Goal: Task Accomplishment & Management: Manage account settings

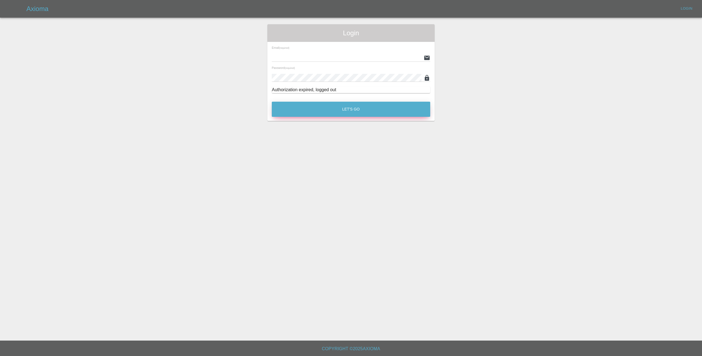
type input "[EMAIL_ADDRESS][DOMAIN_NAME]"
click at [355, 108] on button "Let's Go" at bounding box center [351, 109] width 159 height 15
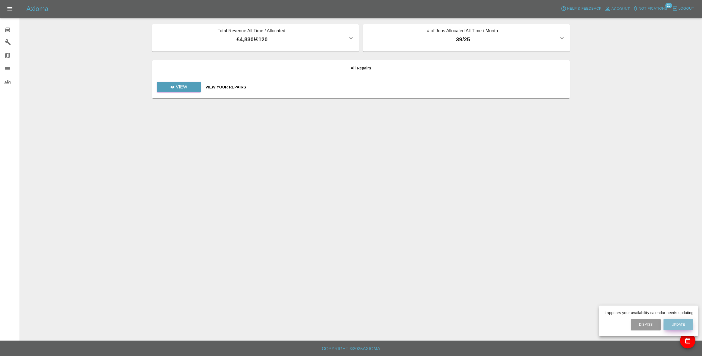
click at [679, 322] on button "Update" at bounding box center [679, 324] width 30 height 11
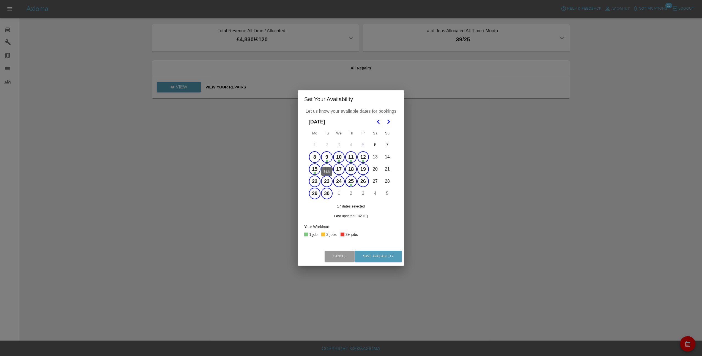
click at [328, 160] on button "9" at bounding box center [327, 157] width 12 height 12
click at [340, 158] on button "10" at bounding box center [339, 157] width 12 height 12
click at [350, 157] on button "11" at bounding box center [351, 157] width 12 height 12
drag, startPoint x: 350, startPoint y: 157, endPoint x: 367, endPoint y: 158, distance: 17.1
click at [367, 158] on button "12" at bounding box center [364, 157] width 12 height 12
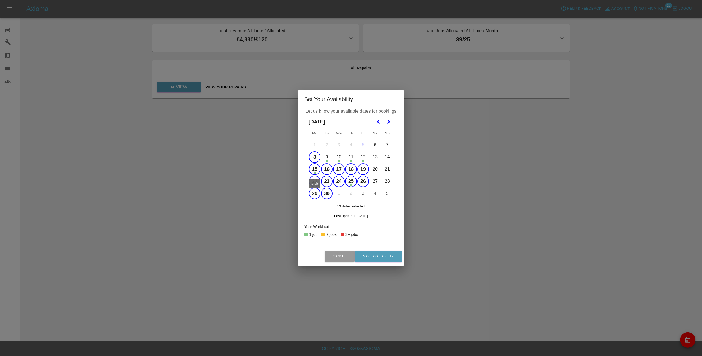
click at [315, 170] on button "15" at bounding box center [315, 169] width 12 height 12
click at [350, 181] on button "25" at bounding box center [351, 181] width 12 height 12
click at [389, 120] on icon "Go to the Next Month" at bounding box center [388, 121] width 7 height 7
click at [342, 145] on button "1" at bounding box center [339, 145] width 12 height 12
click at [351, 145] on button "2" at bounding box center [351, 145] width 12 height 12
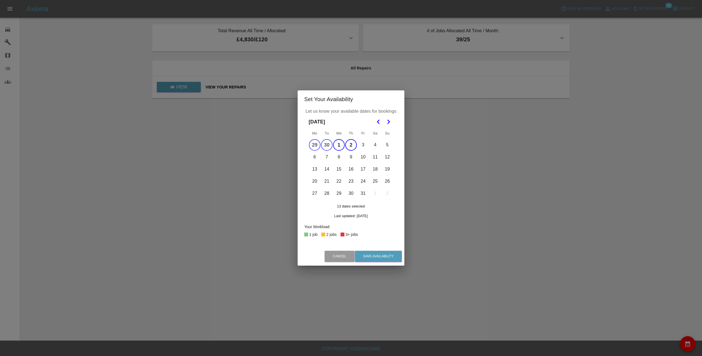
click at [366, 143] on button "3" at bounding box center [364, 145] width 12 height 12
click at [318, 157] on button "6" at bounding box center [315, 157] width 12 height 12
click at [331, 157] on button "7" at bounding box center [327, 157] width 12 height 12
drag, startPoint x: 331, startPoint y: 157, endPoint x: 337, endPoint y: 157, distance: 6.1
click at [337, 157] on button "8" at bounding box center [339, 157] width 12 height 12
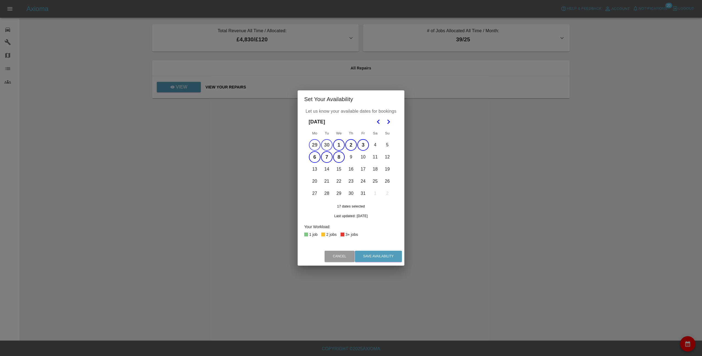
click at [349, 157] on button "9" at bounding box center [351, 157] width 12 height 12
click at [362, 156] on button "10" at bounding box center [364, 157] width 12 height 12
click at [377, 119] on icon "Go to the Previous Month" at bounding box center [378, 121] width 7 height 7
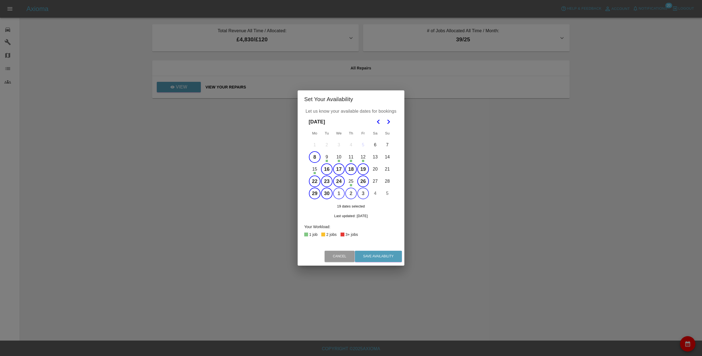
click at [392, 121] on button "Go to the Next Month" at bounding box center [389, 122] width 10 height 10
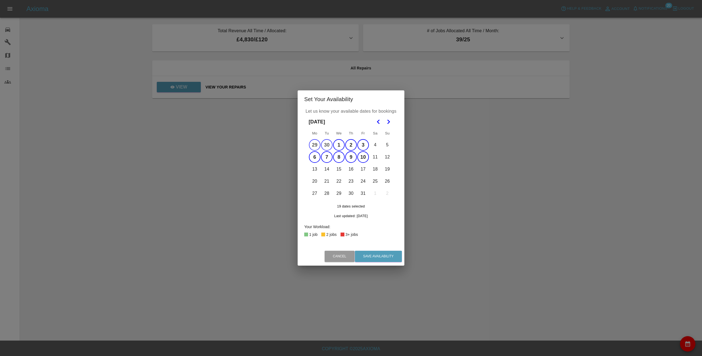
click at [319, 170] on button "13" at bounding box center [315, 169] width 12 height 12
click at [329, 170] on button "14" at bounding box center [327, 169] width 12 height 12
click at [342, 172] on button "15" at bounding box center [339, 169] width 12 height 12
click at [351, 170] on button "16" at bounding box center [351, 169] width 12 height 12
click at [362, 170] on button "17" at bounding box center [364, 169] width 12 height 12
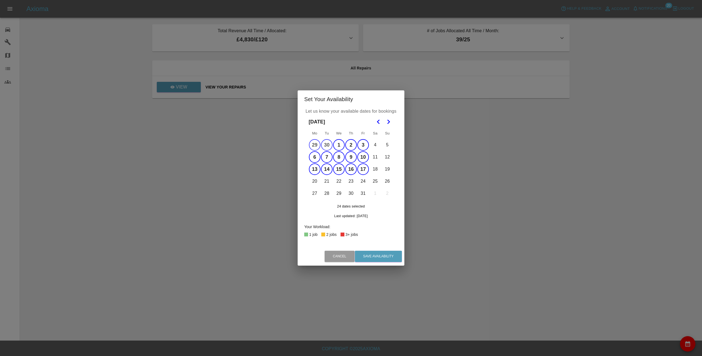
click at [316, 180] on button "20" at bounding box center [315, 181] width 12 height 12
click at [329, 181] on button "21" at bounding box center [327, 181] width 12 height 12
click at [343, 181] on button "22" at bounding box center [339, 181] width 12 height 12
click at [356, 181] on button "23" at bounding box center [351, 181] width 12 height 12
click at [363, 180] on button "24" at bounding box center [364, 181] width 12 height 12
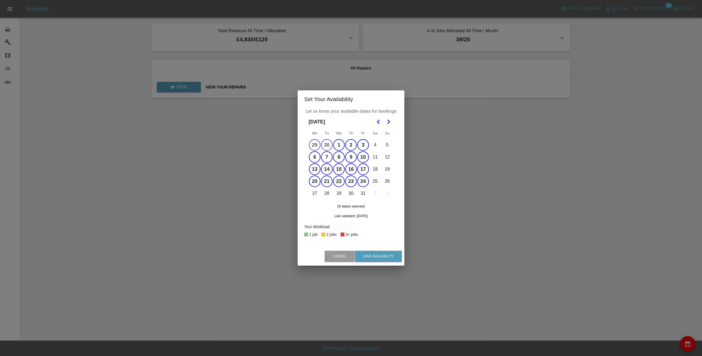
click at [322, 194] on button "28" at bounding box center [327, 193] width 12 height 12
click at [328, 193] on button "28" at bounding box center [327, 193] width 12 height 12
click at [318, 194] on button "27" at bounding box center [315, 193] width 12 height 12
click at [325, 194] on button "28" at bounding box center [327, 193] width 12 height 12
click at [337, 194] on button "29" at bounding box center [339, 193] width 12 height 12
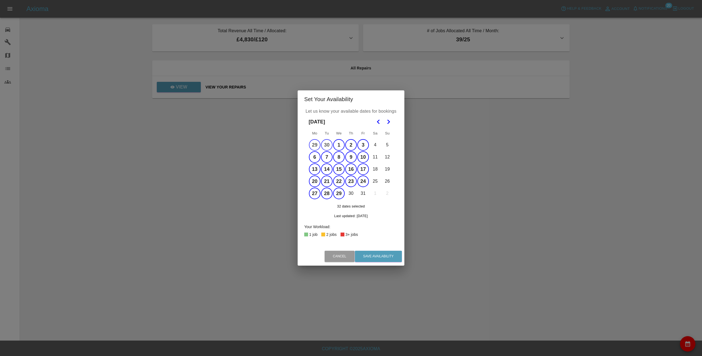
click at [350, 193] on button "30" at bounding box center [351, 193] width 12 height 12
click at [368, 194] on button "31" at bounding box center [364, 193] width 12 height 12
click at [381, 123] on icon "Go to the Previous Month" at bounding box center [378, 121] width 7 height 7
click at [383, 258] on button "Save Availability" at bounding box center [378, 255] width 47 height 11
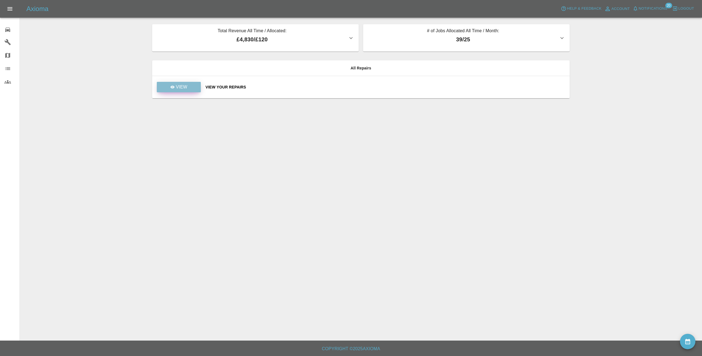
click at [186, 87] on p "View" at bounding box center [182, 87] width 12 height 7
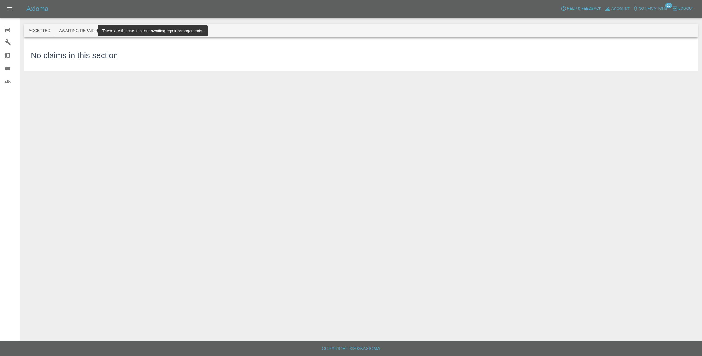
click at [71, 31] on button "Awaiting Repair" at bounding box center [77, 30] width 44 height 13
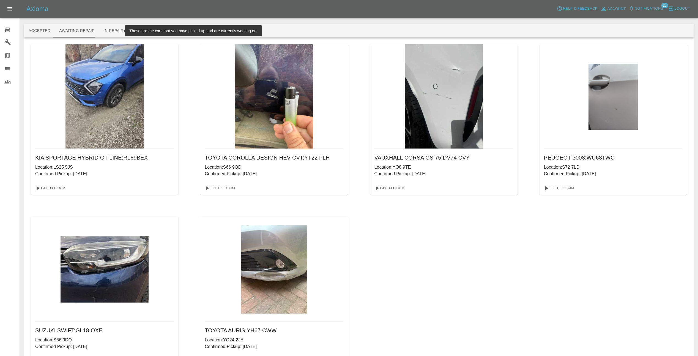
click at [113, 31] on button "In Repair" at bounding box center [113, 30] width 29 height 13
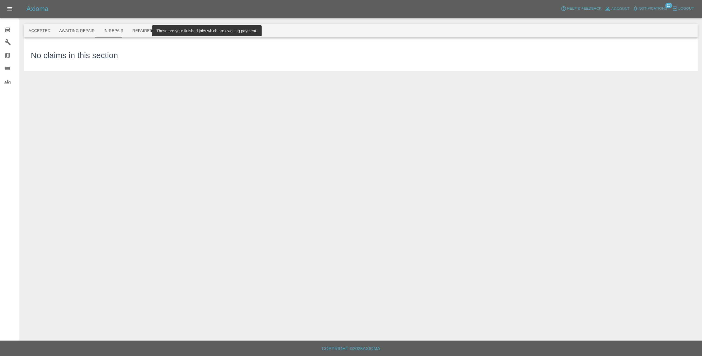
click at [133, 30] on button "Repaired" at bounding box center [142, 30] width 29 height 13
click at [159, 34] on button "Paid" at bounding box center [169, 30] width 25 height 13
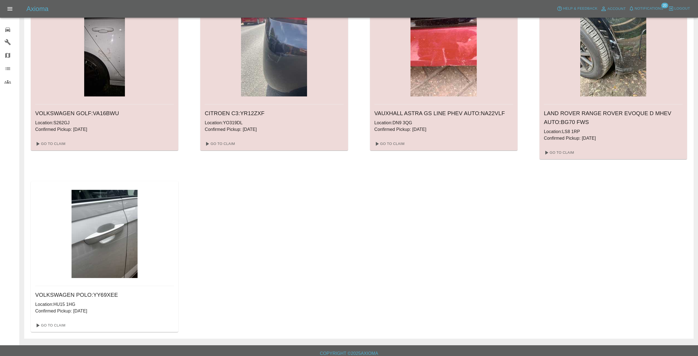
scroll to position [567, 0]
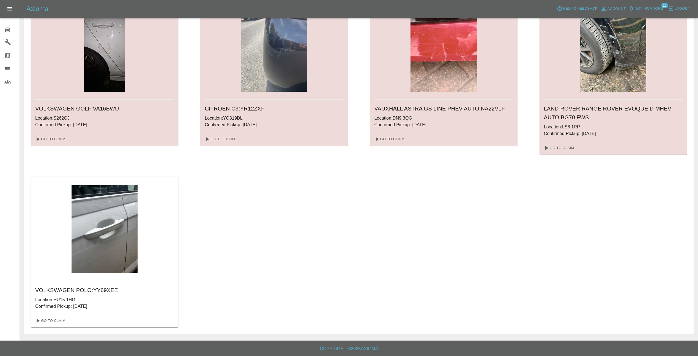
drag, startPoint x: 461, startPoint y: 222, endPoint x: 438, endPoint y: 222, distance: 22.3
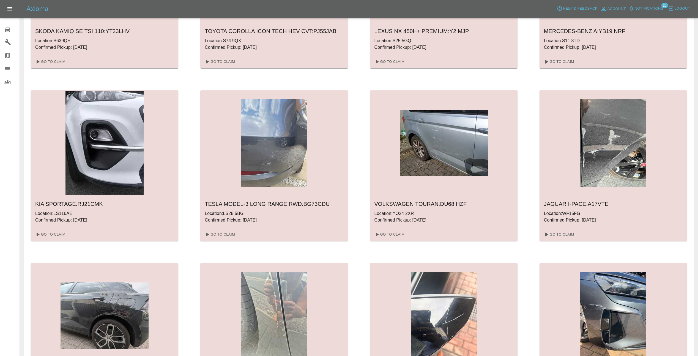
scroll to position [0, 0]
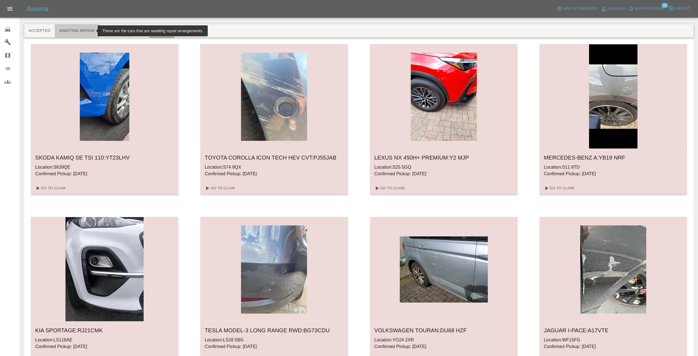
click at [77, 32] on button "Awaiting Repair" at bounding box center [77, 30] width 44 height 13
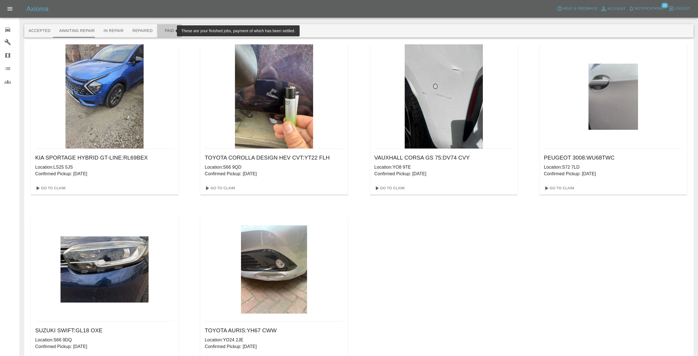
click at [161, 29] on button "Paid" at bounding box center [169, 30] width 25 height 13
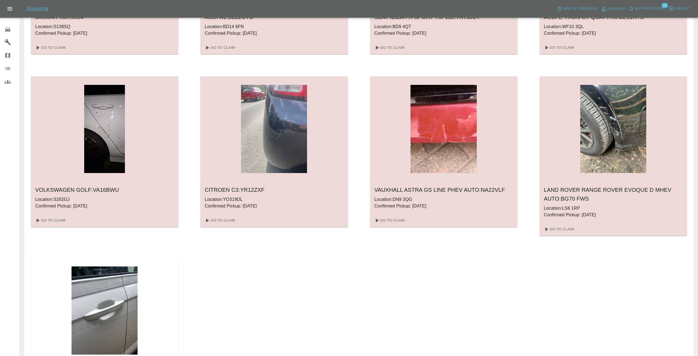
scroll to position [484, 0]
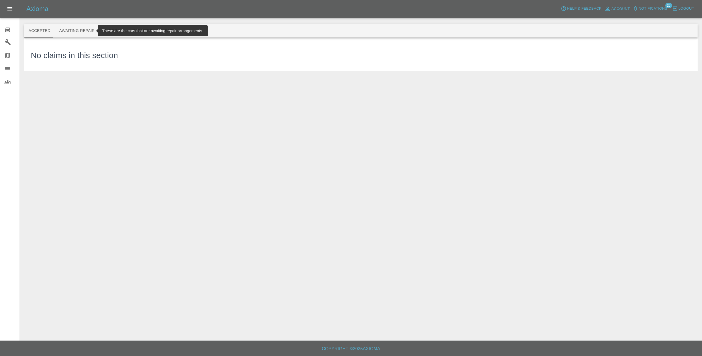
click at [79, 32] on button "Awaiting Repair" at bounding box center [77, 30] width 44 height 13
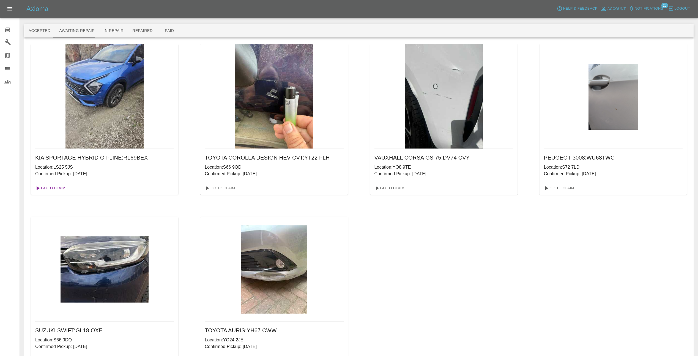
click at [50, 186] on link "Go To Claim" at bounding box center [50, 188] width 34 height 9
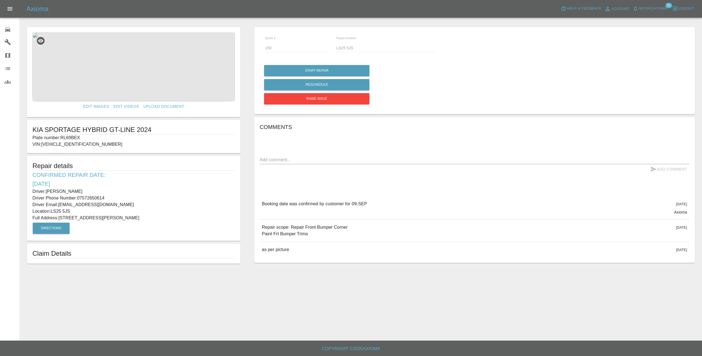
click at [134, 63] on img at bounding box center [133, 66] width 203 height 69
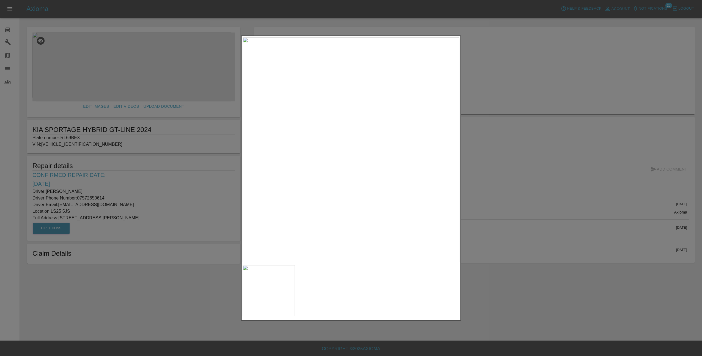
click at [331, 175] on img at bounding box center [351, 149] width 217 height 225
click at [219, 171] on div at bounding box center [351, 178] width 702 height 356
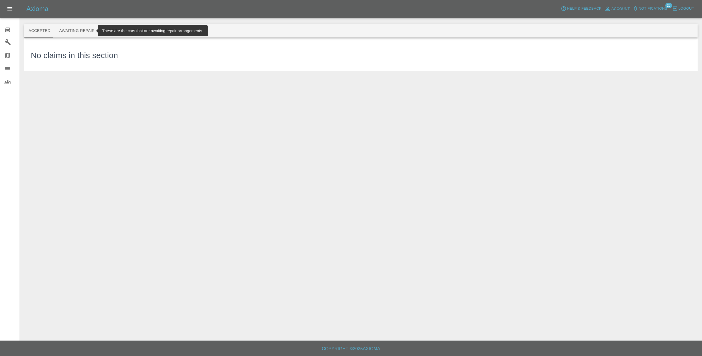
click at [69, 29] on button "Awaiting Repair" at bounding box center [77, 30] width 44 height 13
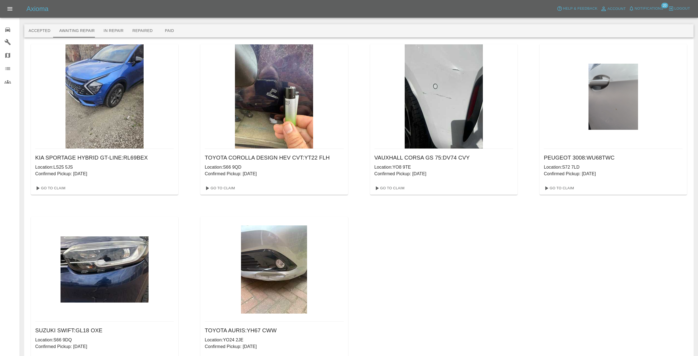
click at [269, 281] on img at bounding box center [274, 269] width 66 height 88
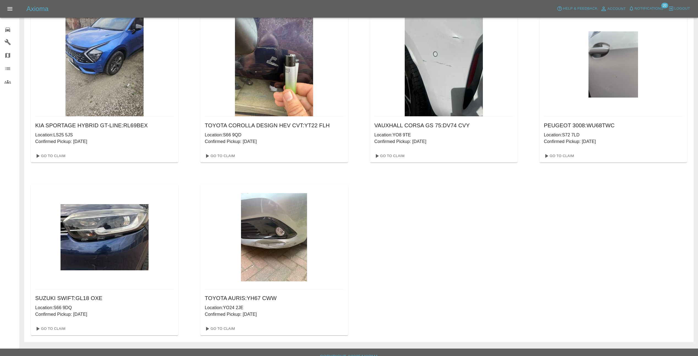
scroll to position [40, 0]
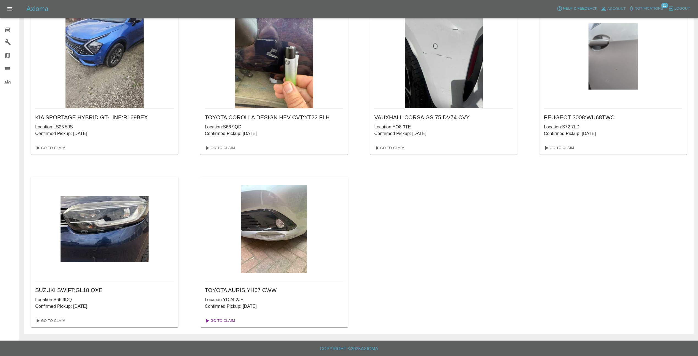
click at [225, 320] on link "Go To Claim" at bounding box center [220, 320] width 34 height 9
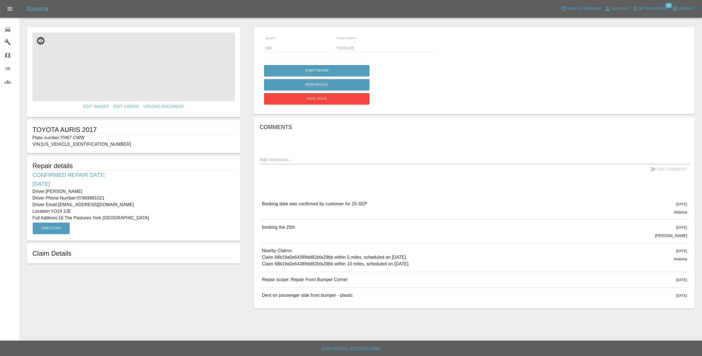
click at [135, 75] on img at bounding box center [133, 66] width 203 height 69
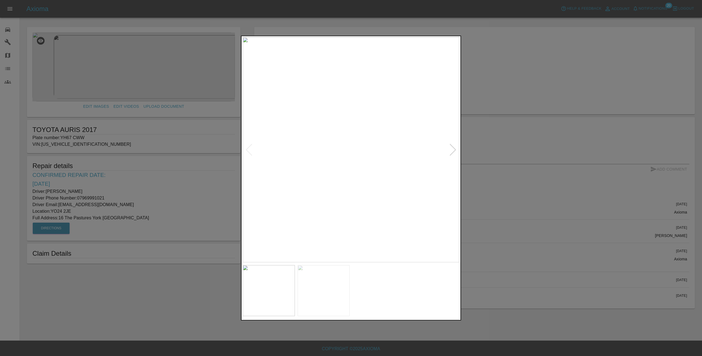
click at [455, 152] on div at bounding box center [452, 150] width 7 height 12
click at [498, 149] on div at bounding box center [351, 178] width 702 height 356
